Goal: Task Accomplishment & Management: Use online tool/utility

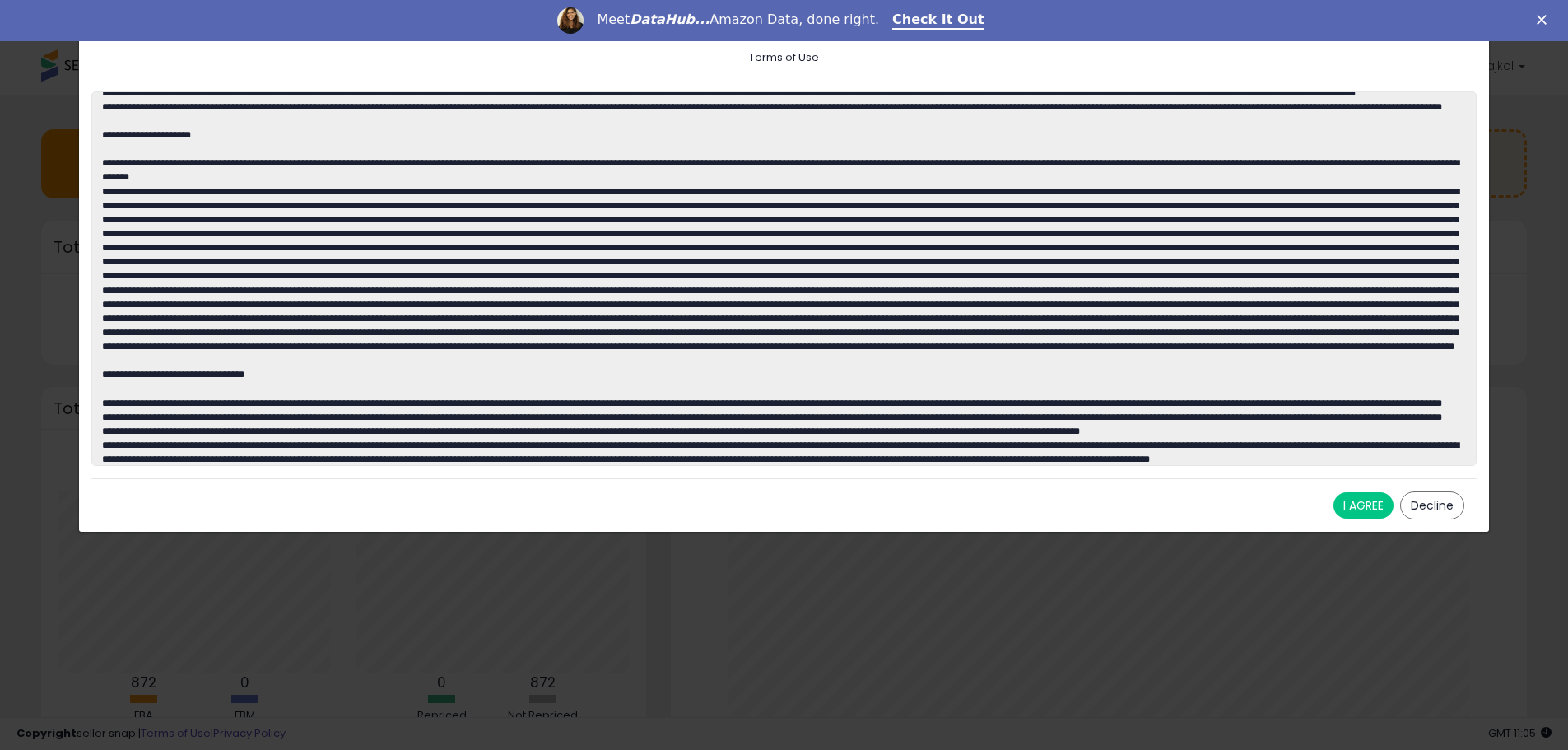
scroll to position [576, 0]
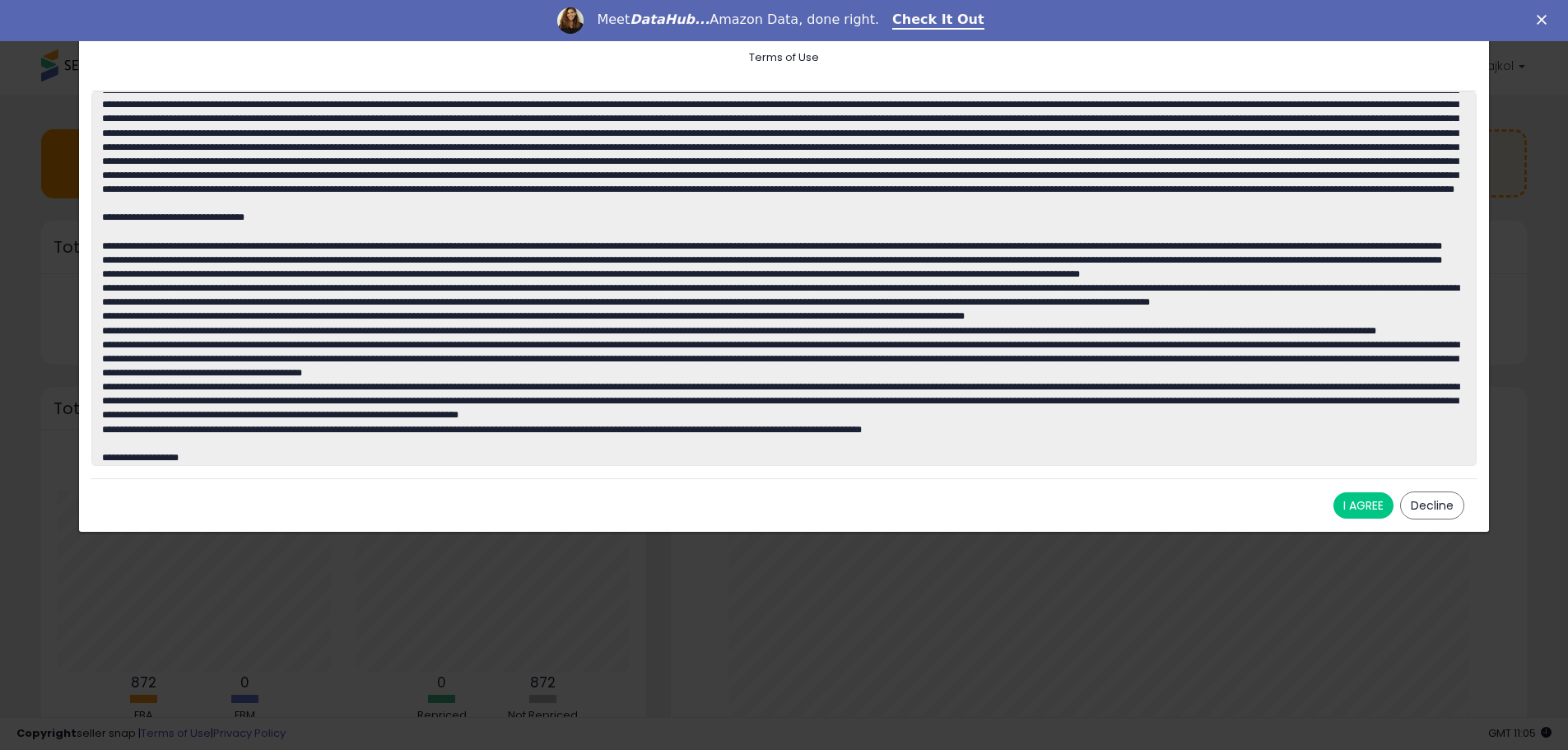
click at [1358, 507] on button "I AGREE" at bounding box center [1364, 505] width 60 height 26
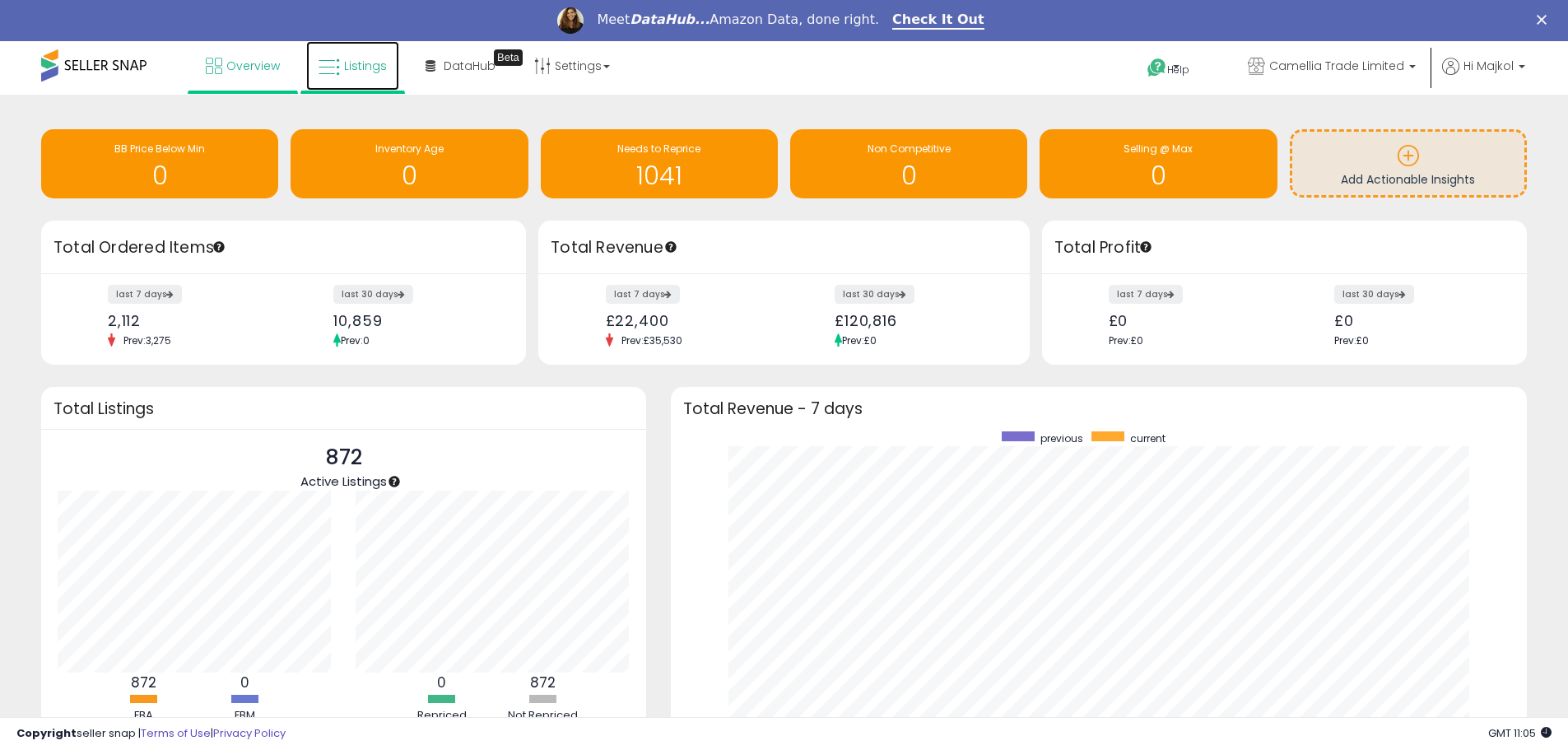
click at [367, 74] on link "Listings" at bounding box center [353, 65] width 93 height 49
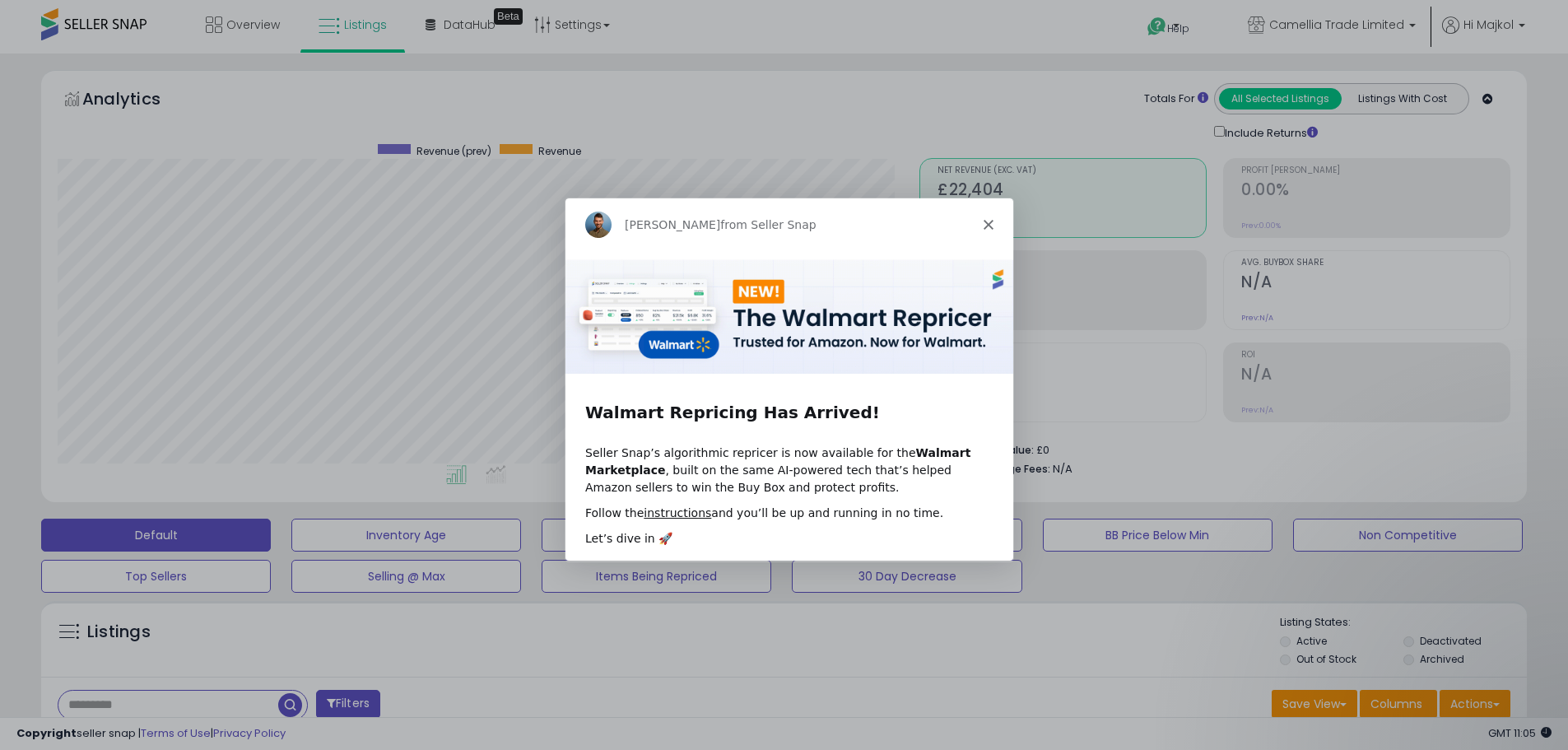
scroll to position [338, 862]
click at [985, 223] on icon "Close" at bounding box center [987, 224] width 10 height 10
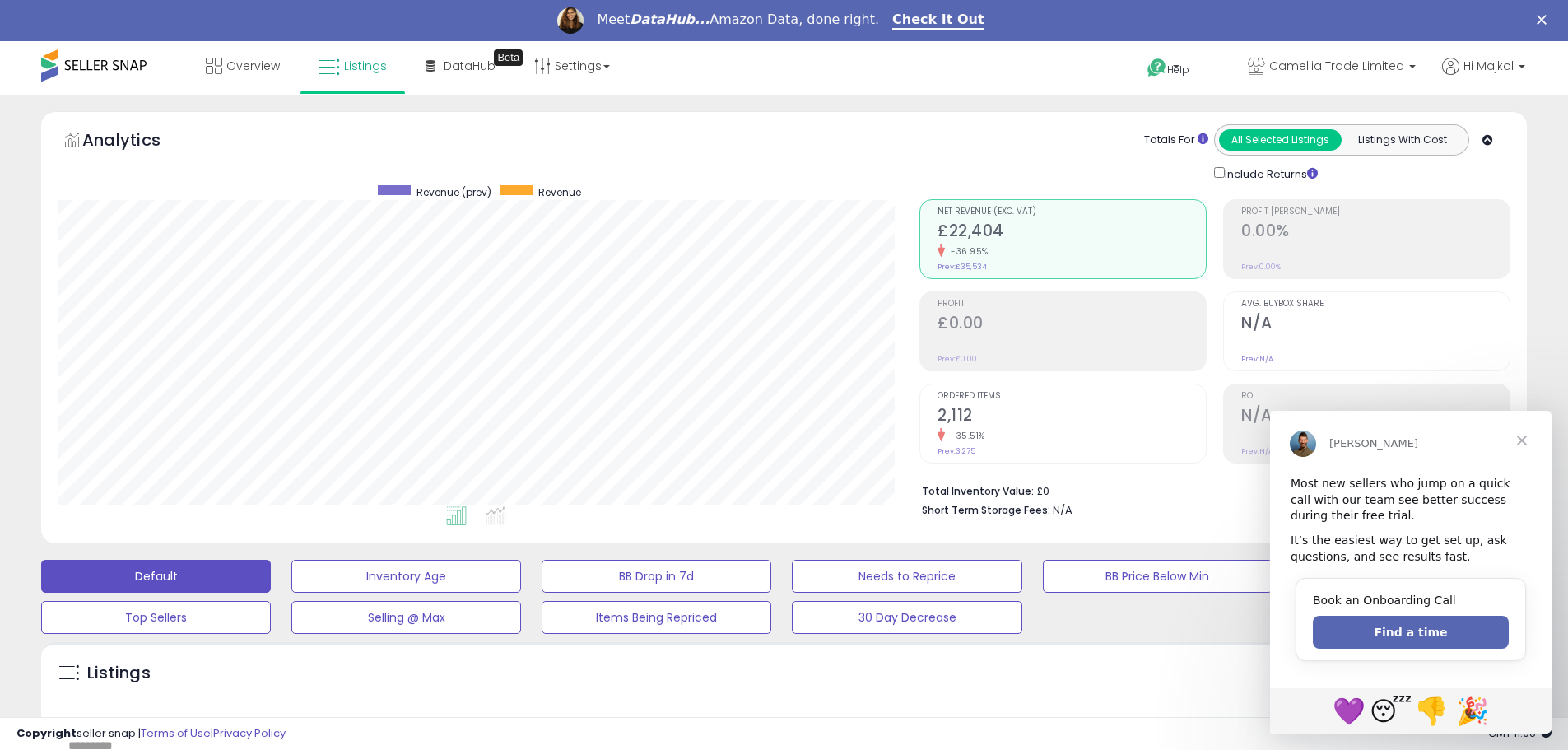
scroll to position [0, 0]
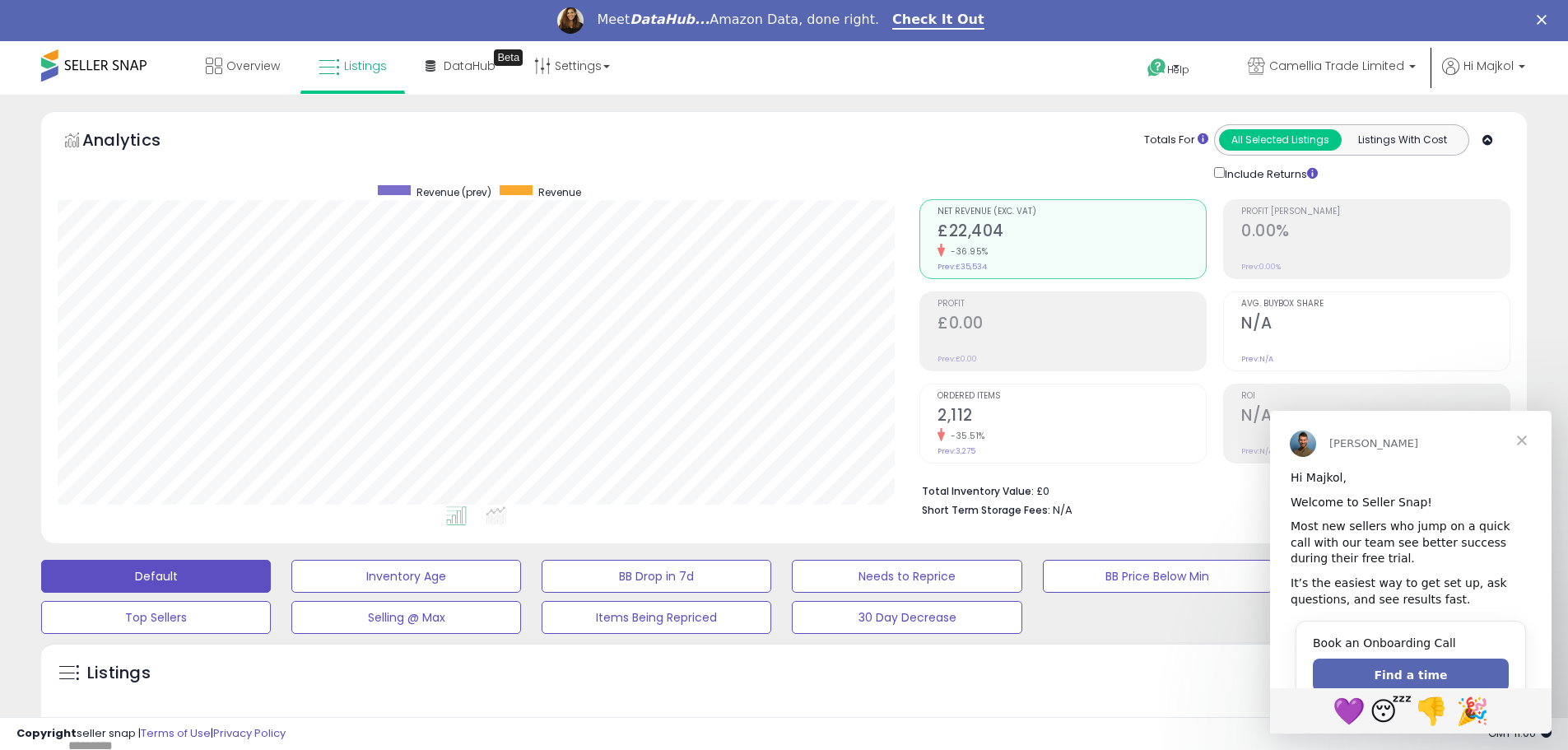
click at [1524, 439] on span "Close" at bounding box center [1522, 440] width 60 height 60
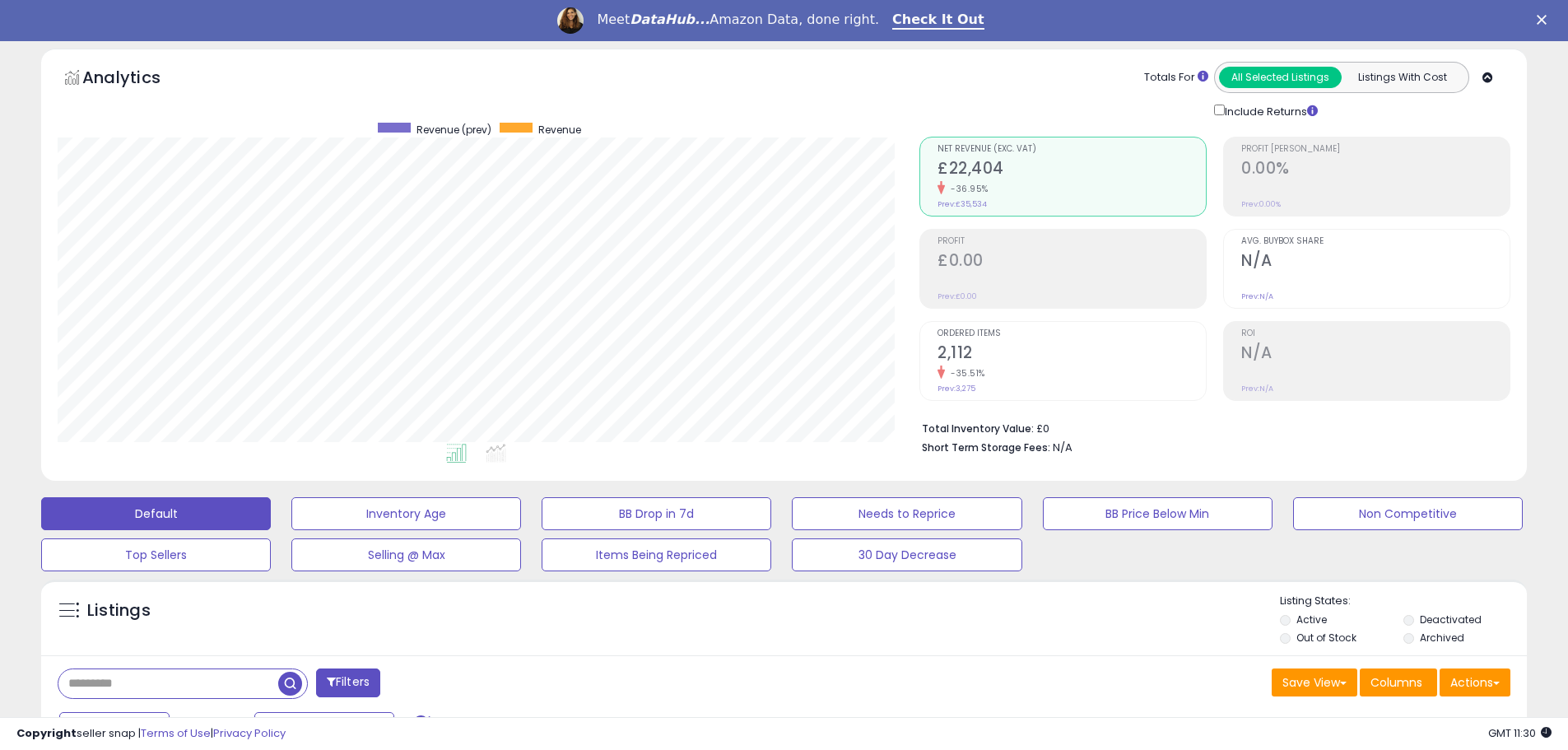
scroll to position [411, 0]
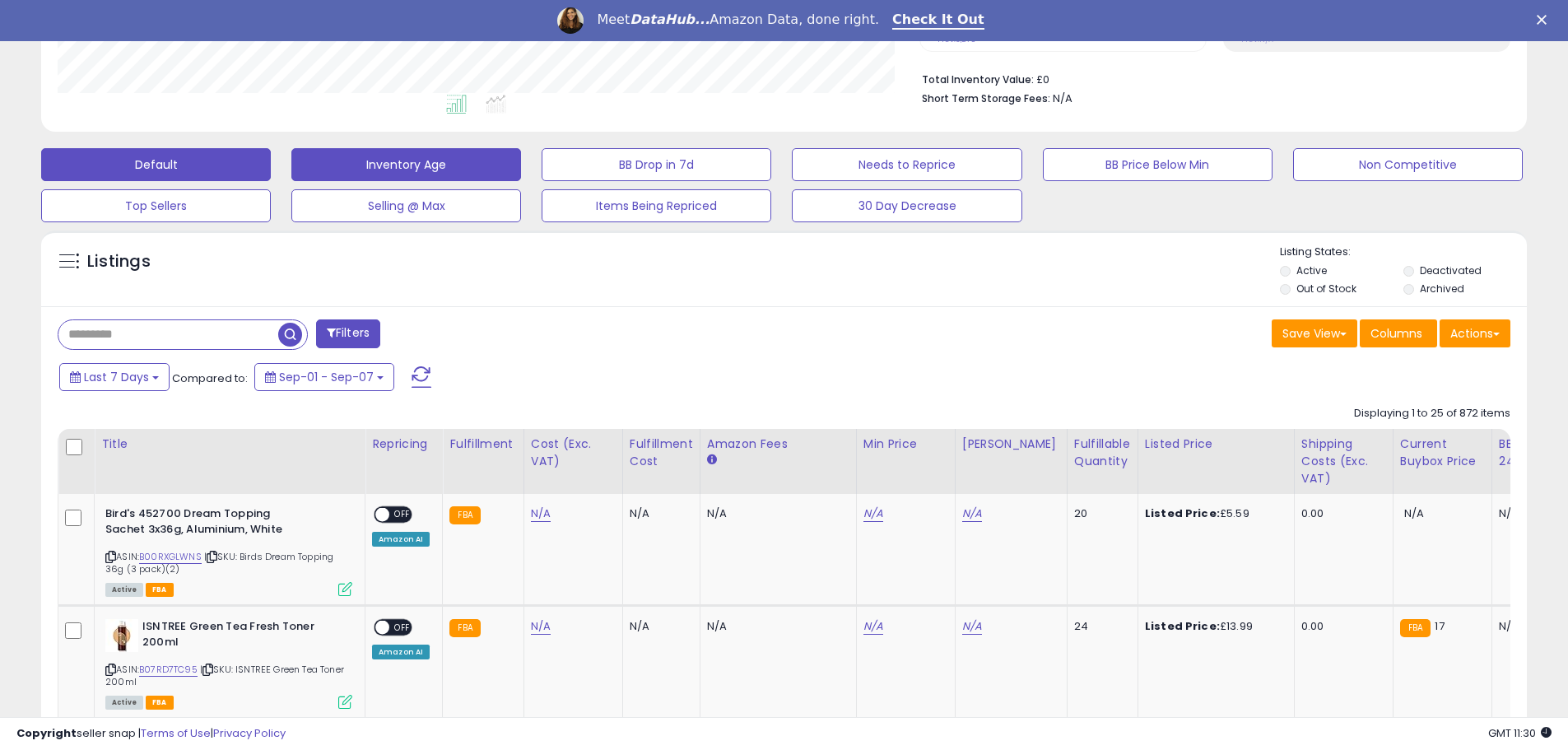
click at [465, 168] on button "Inventory Age" at bounding box center [406, 164] width 230 height 33
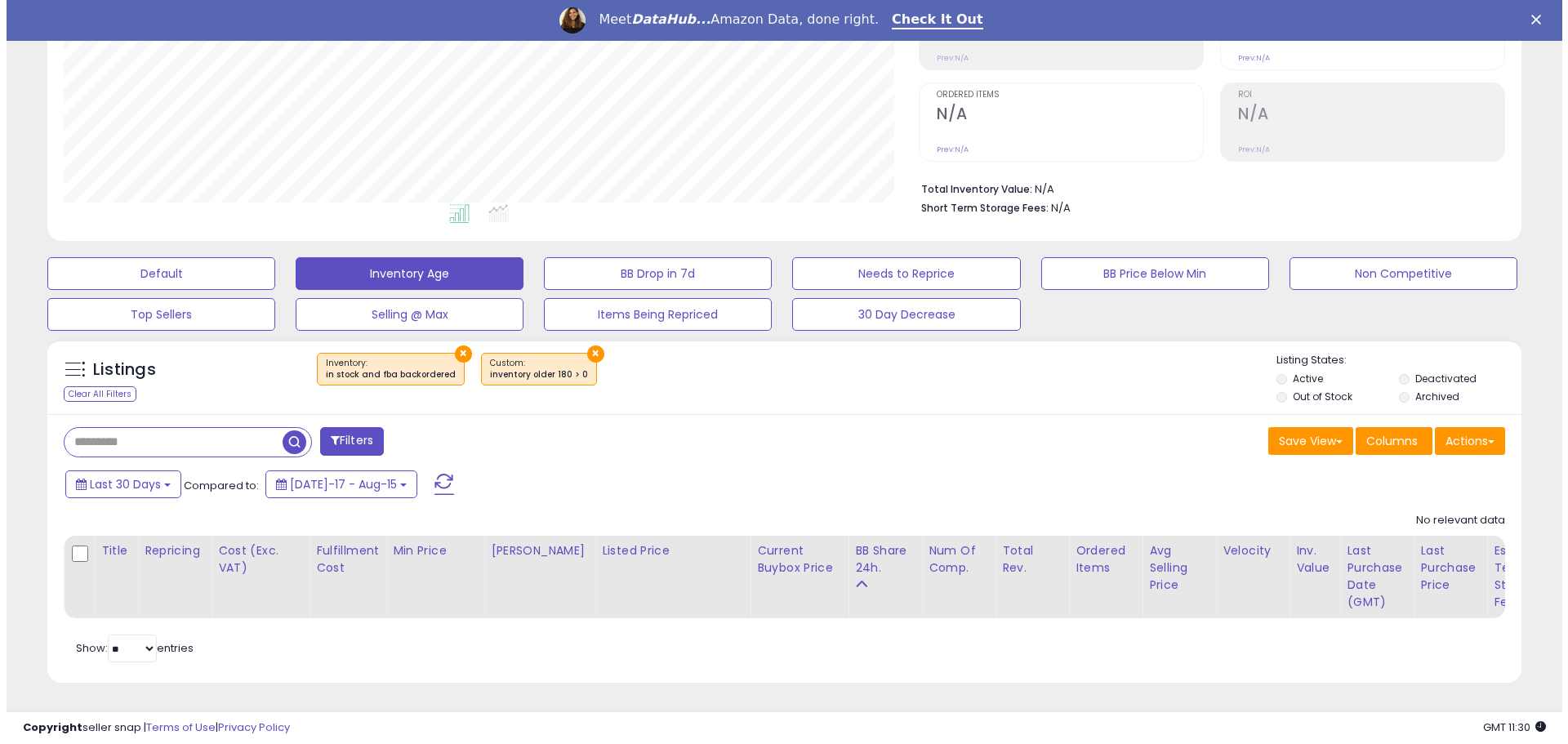
scroll to position [335, 855]
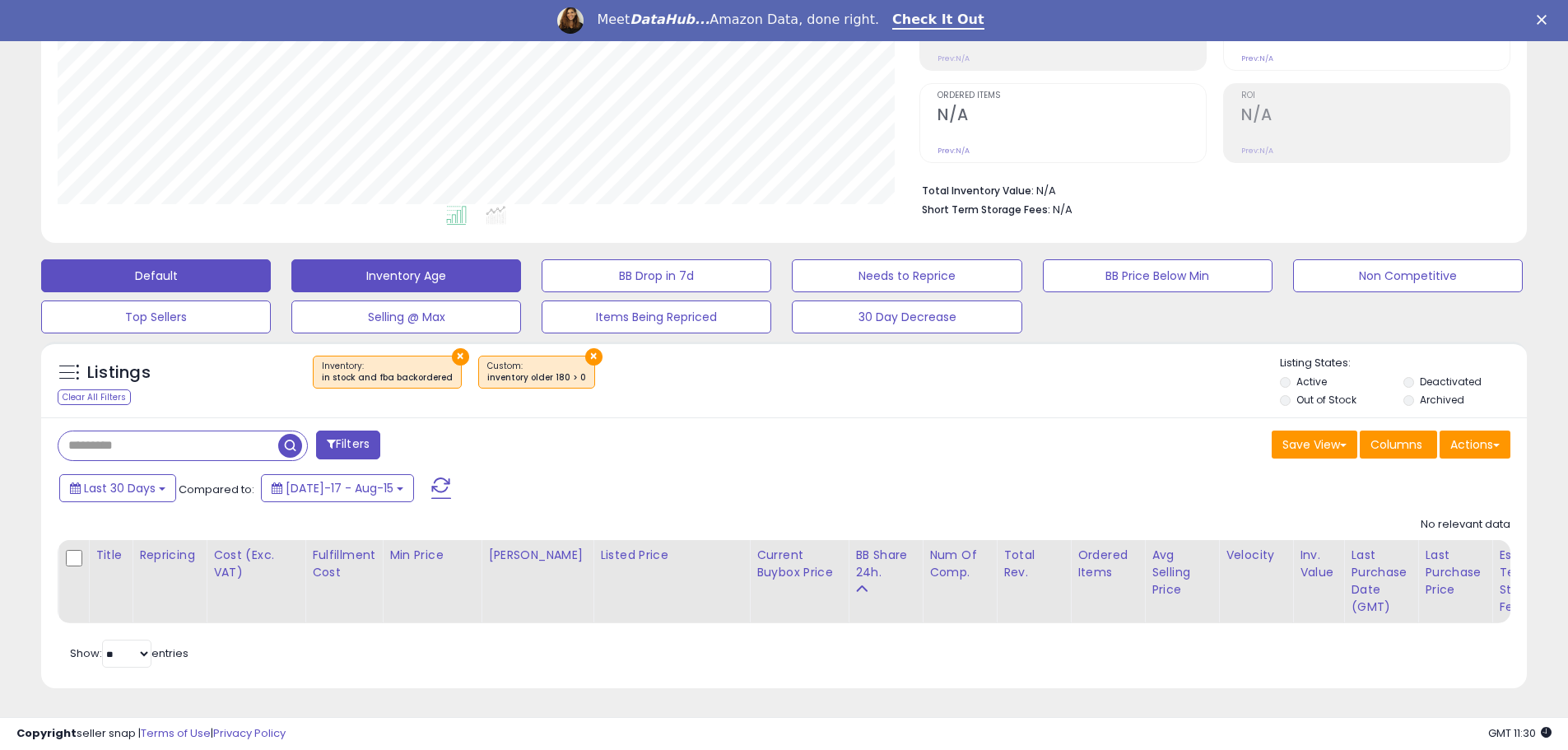
click at [231, 262] on button "Default" at bounding box center [156, 275] width 230 height 33
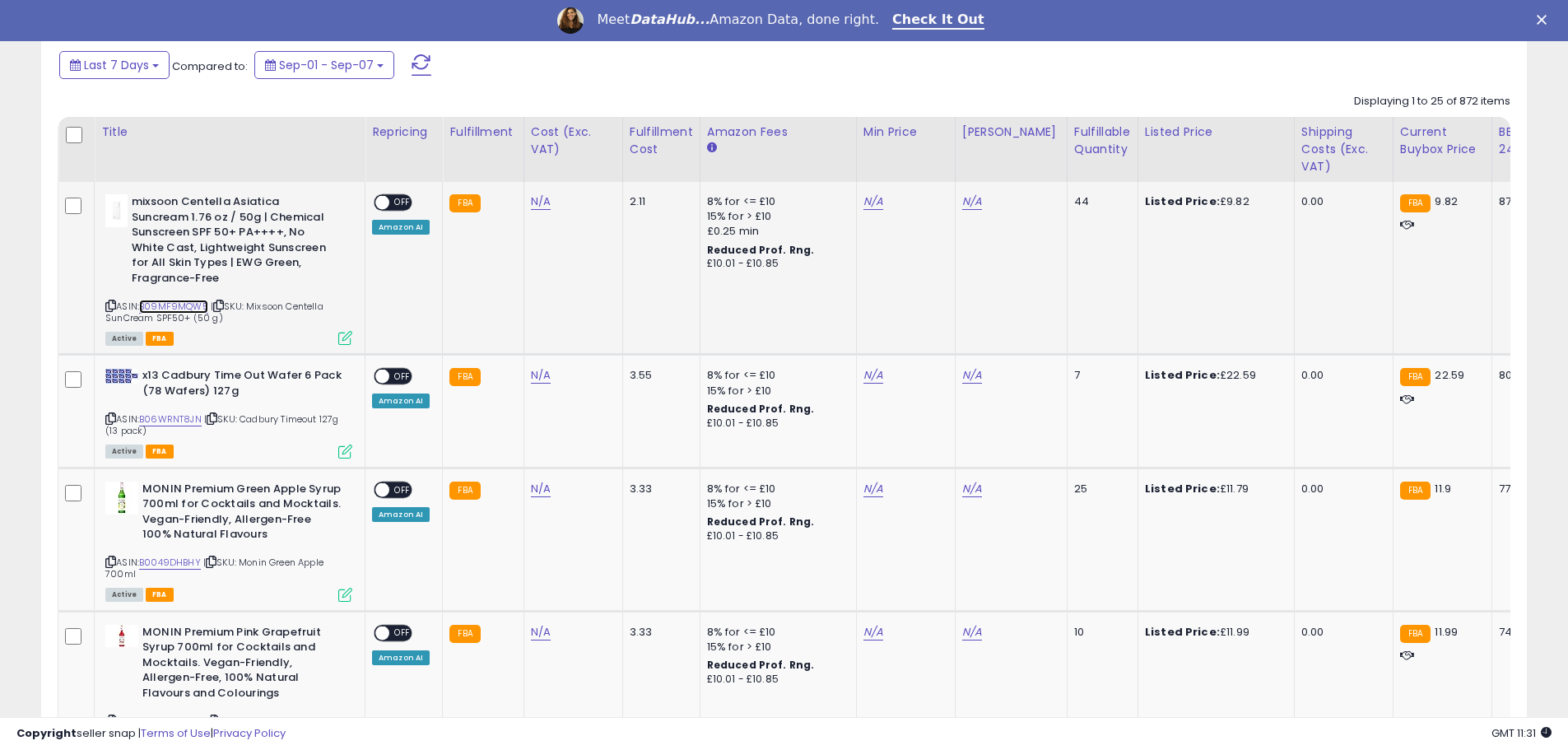
click at [160, 303] on link "B09MF9MQW5" at bounding box center [174, 306] width 69 height 14
click at [764, 257] on div "£10.01 - £10.85" at bounding box center [776, 263] width 136 height 14
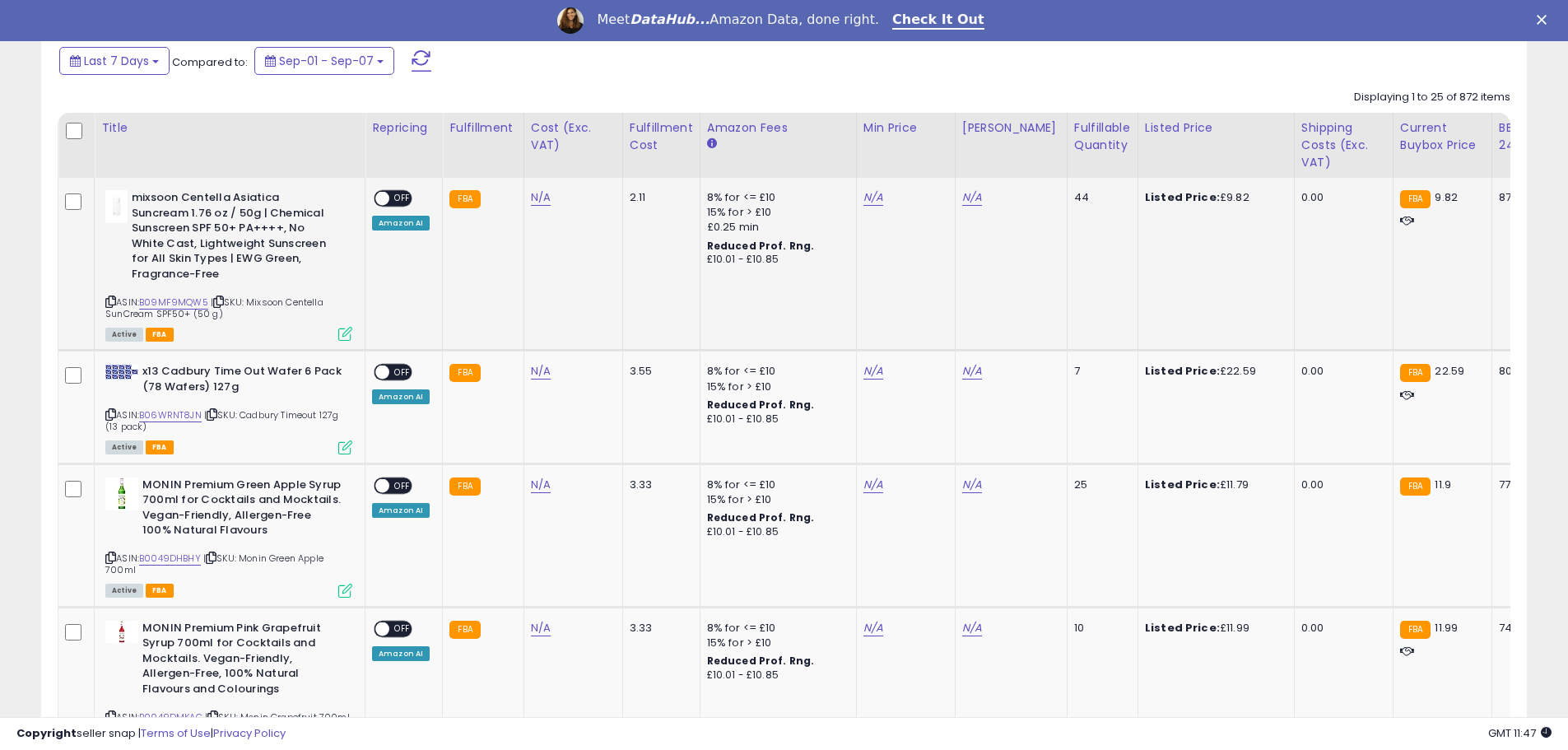
scroll to position [559, 0]
